Goal: Find specific page/section: Find specific page/section

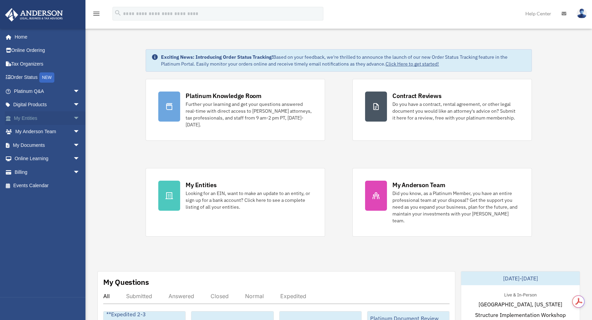
click at [73, 119] on span "arrow_drop_down" at bounding box center [80, 118] width 14 height 14
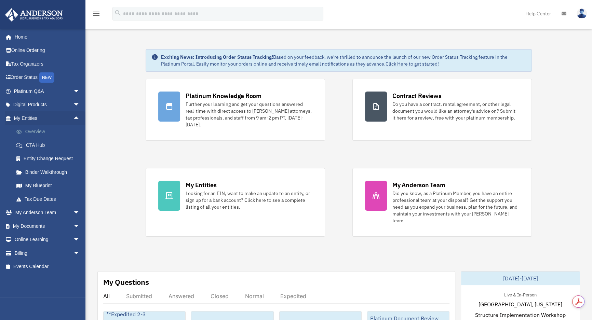
click at [37, 132] on link "Overview" at bounding box center [50, 132] width 81 height 14
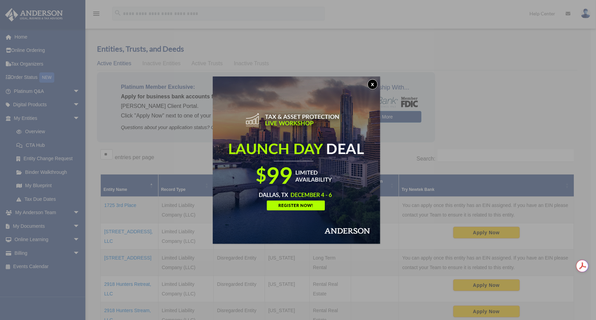
click at [372, 81] on button "x" at bounding box center [373, 84] width 10 height 10
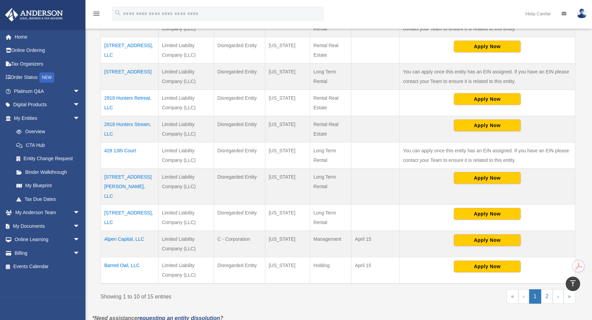
scroll to position [124, 0]
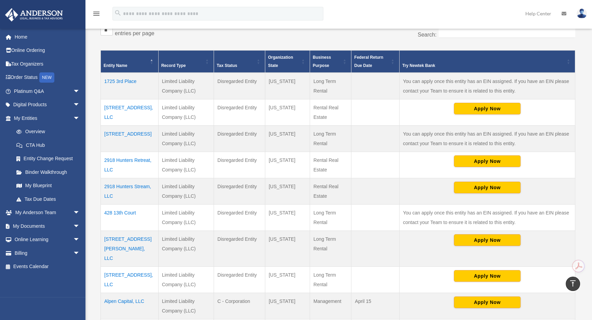
click at [128, 132] on td "29 Rugby Drive" at bounding box center [130, 139] width 58 height 26
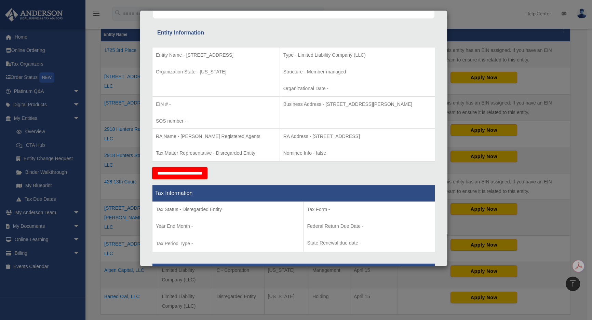
click at [103, 174] on div "Details × Articles Sent Organizational Date" at bounding box center [296, 160] width 592 height 320
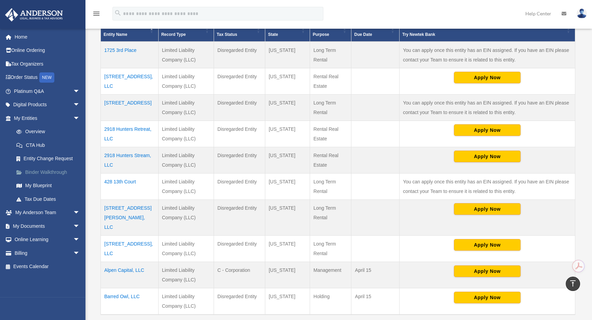
click at [51, 171] on link "Binder Walkthrough" at bounding box center [50, 172] width 81 height 14
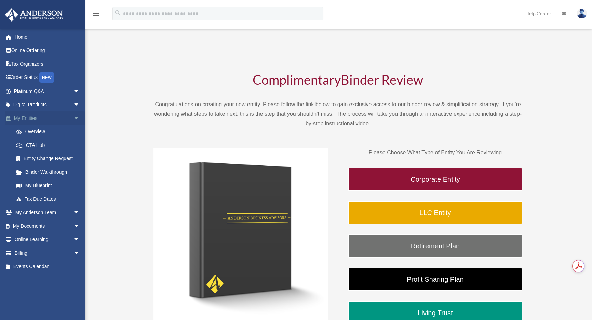
click at [38, 116] on link "My Entities arrow_drop_down" at bounding box center [47, 118] width 85 height 14
click at [36, 221] on link "My Documents arrow_drop_down" at bounding box center [47, 226] width 85 height 14
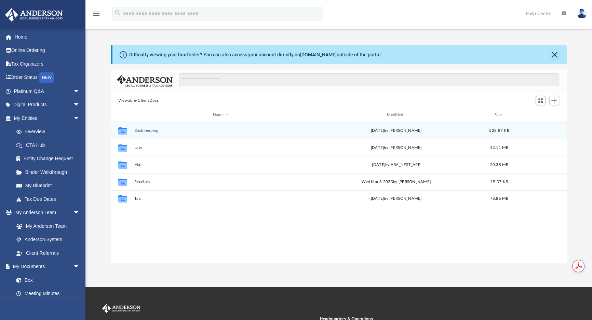
scroll to position [150, 451]
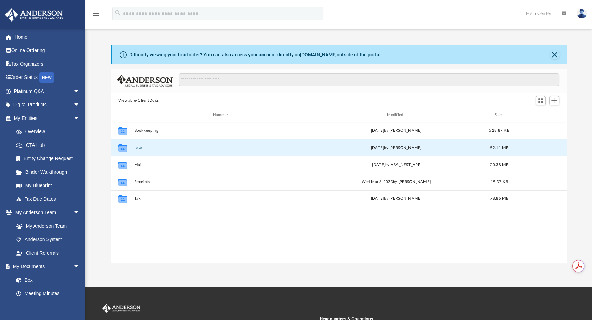
click at [138, 148] on button "Law" at bounding box center [220, 148] width 173 height 4
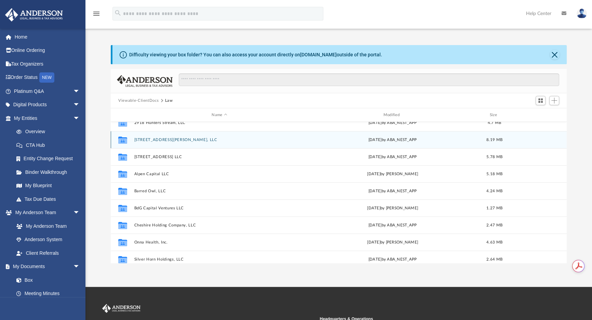
scroll to position [0, 0]
